Goal: Navigation & Orientation: Find specific page/section

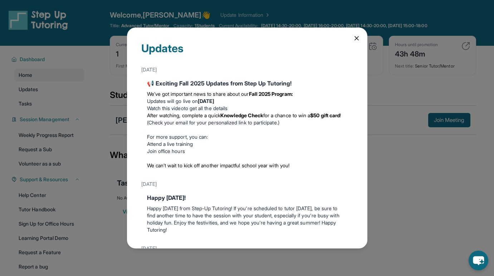
click at [357, 34] on div "Updates [DATE] 📢 Exciting Fall 2025 Updates from Step Up Tutoring! We’ve got im…" at bounding box center [247, 138] width 241 height 221
click at [354, 35] on icon at bounding box center [356, 38] width 7 height 7
